Goal: Navigation & Orientation: Find specific page/section

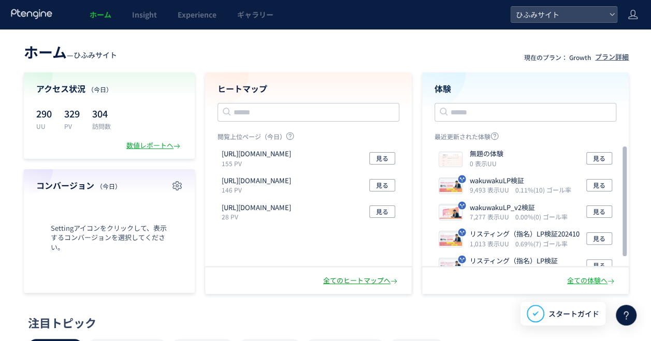
click at [354, 280] on div "全てのヒートマップへ" at bounding box center [361, 281] width 76 height 10
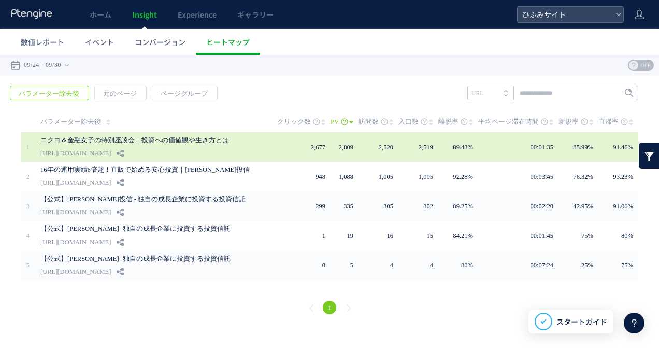
click at [116, 145] on link "ニクヨ＆金融女子の特別座談会｜投資への価値観や生き方とは" at bounding box center [149, 140] width 218 height 12
click at [180, 149] on div "ニクヨ＆金融女子の特別座談会｜投資への価値観や生き方とは [URL][DOMAIN_NAME]" at bounding box center [151, 147] width 222 height 30
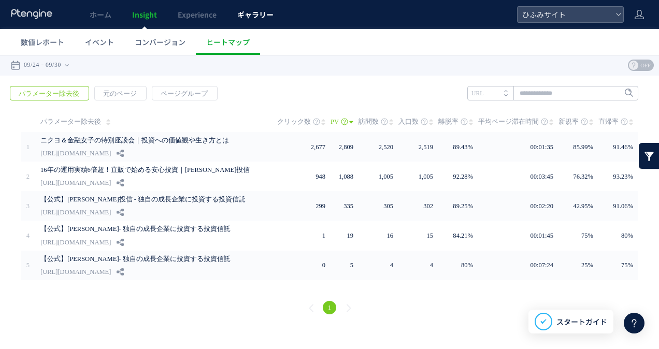
click at [235, 17] on link "ギャラリー" at bounding box center [255, 14] width 57 height 29
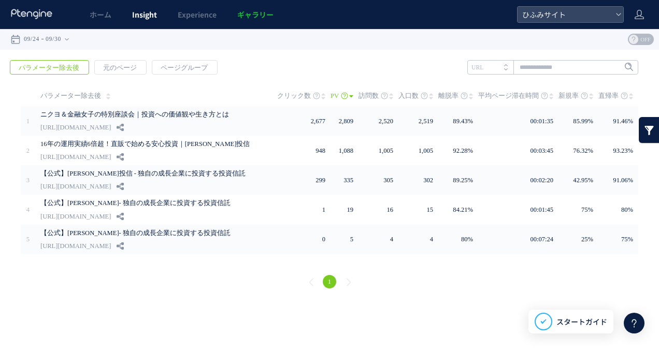
click at [152, 11] on span "Insight" at bounding box center [144, 14] width 25 height 10
